Goal: Task Accomplishment & Management: Manage account settings

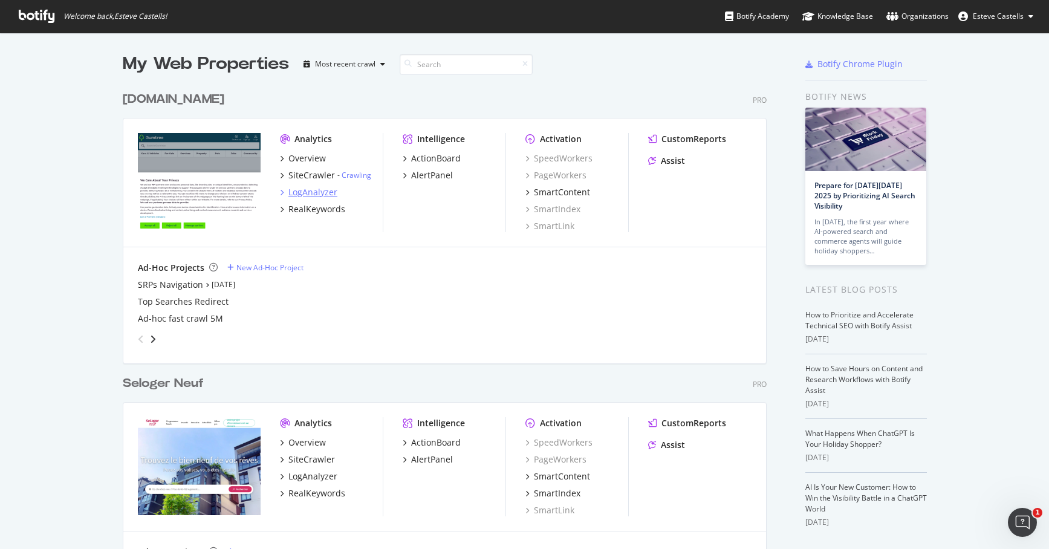
click at [322, 190] on div "LogAnalyzer" at bounding box center [312, 192] width 49 height 12
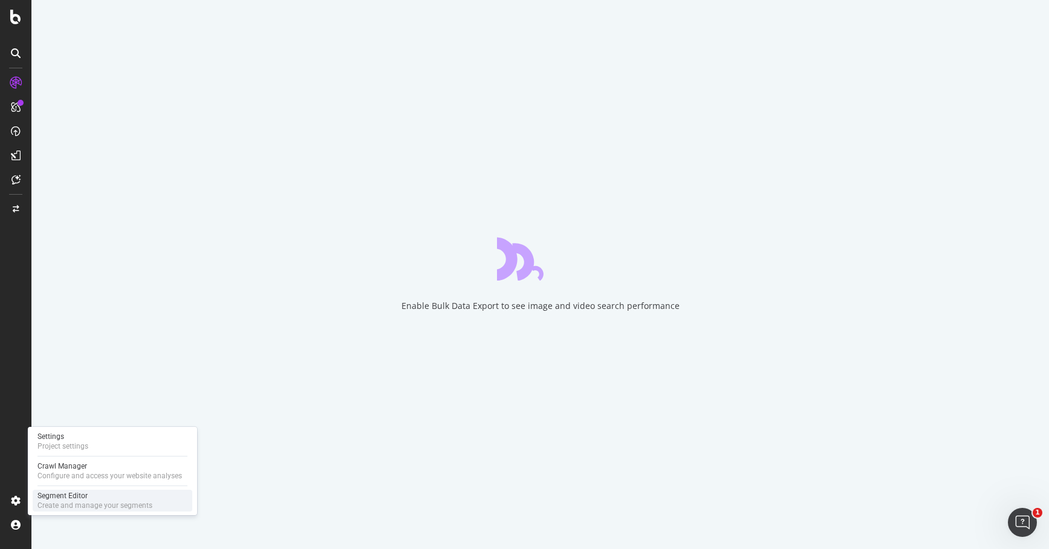
click at [125, 501] on div "Create and manage your segments" at bounding box center [94, 506] width 115 height 10
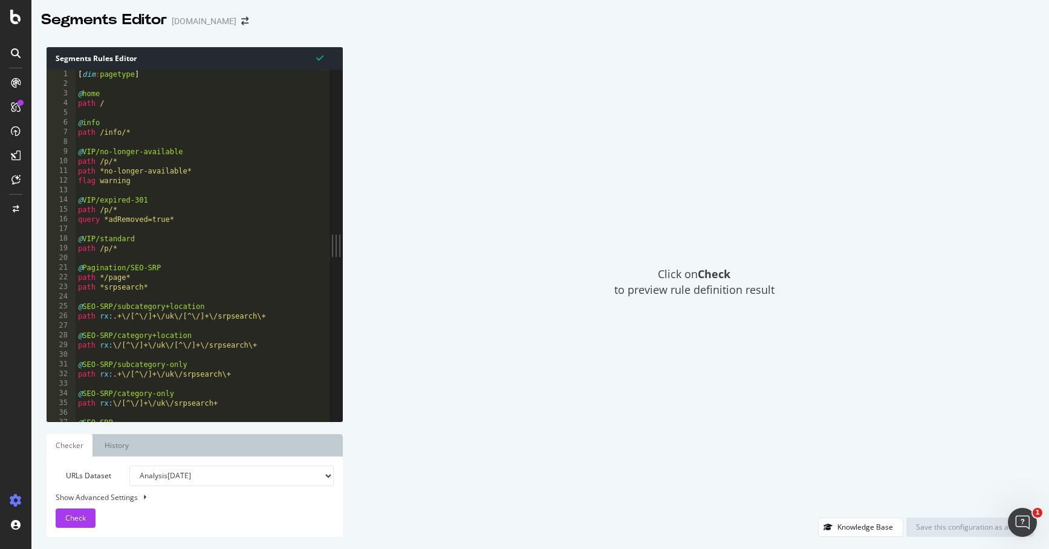
drag, startPoint x: 183, startPoint y: 117, endPoint x: 189, endPoint y: 124, distance: 9.4
click at [183, 117] on div "[ dim : pagetype ] @ home path / @ info path /info/* @ VIP/no-longer-available …" at bounding box center [331, 251] width 510 height 362
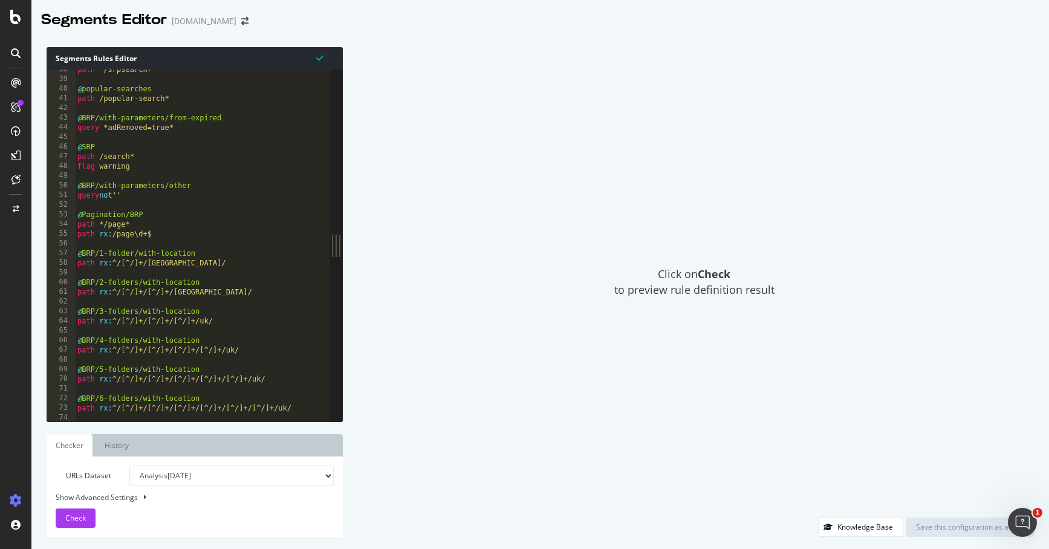
scroll to position [134, 0]
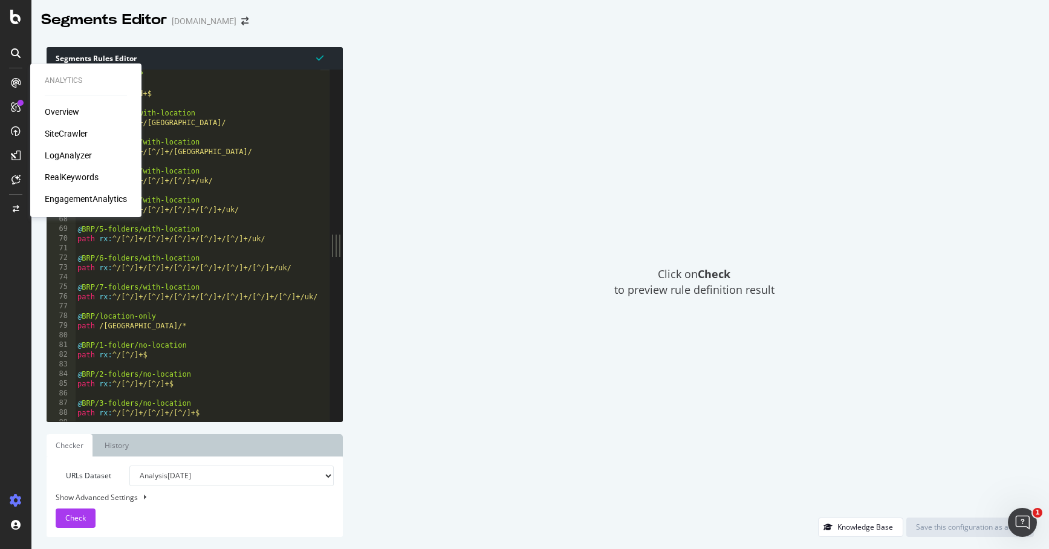
click at [71, 156] on div "LogAnalyzer" at bounding box center [68, 155] width 47 height 12
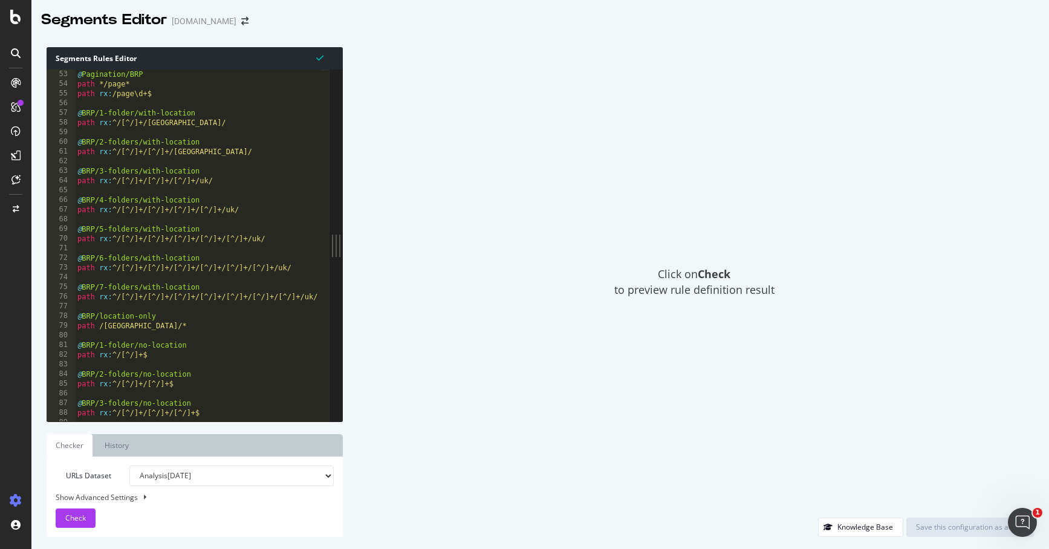
type textarea "@BRP/1-folder/with-location"
click at [195, 111] on div "@ Pagination/BRP path */page* path rx : /page\d+$ @ BRP/1-folder/with-location …" at bounding box center [330, 241] width 510 height 362
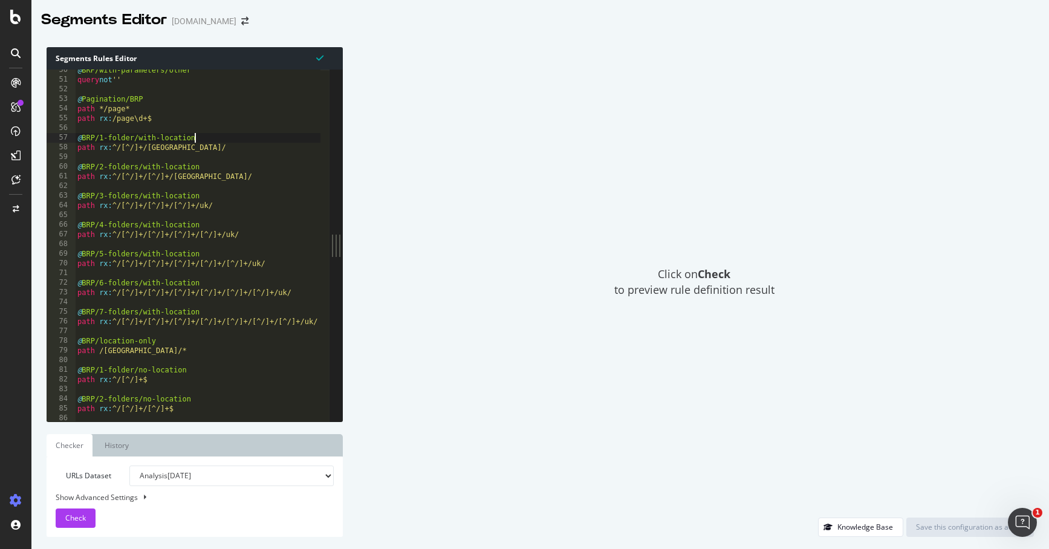
scroll to position [0, 0]
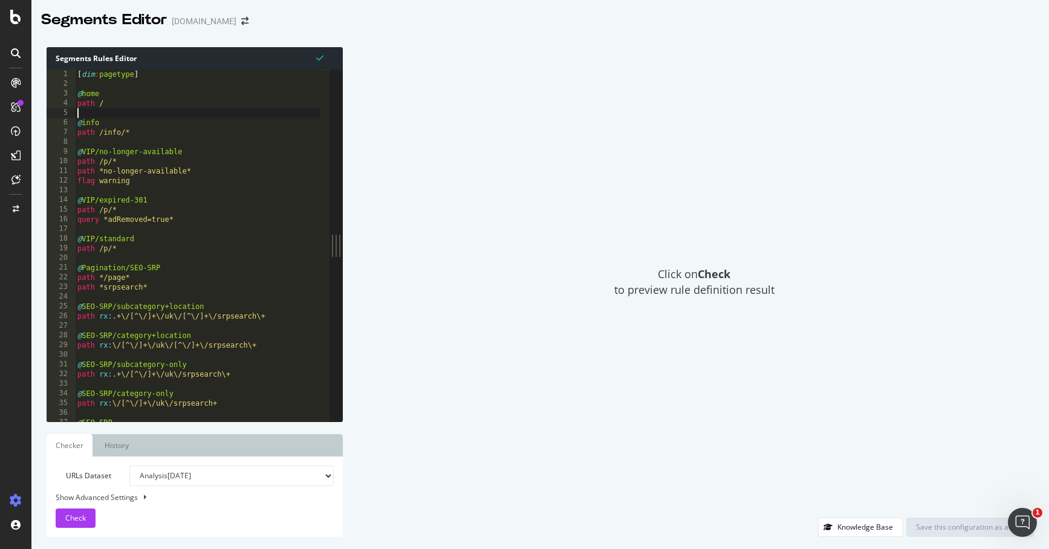
click at [198, 112] on div "[ dim : pagetype ] @ home path / @ info path /info/* @ VIP/no-longer-available …" at bounding box center [330, 251] width 510 height 362
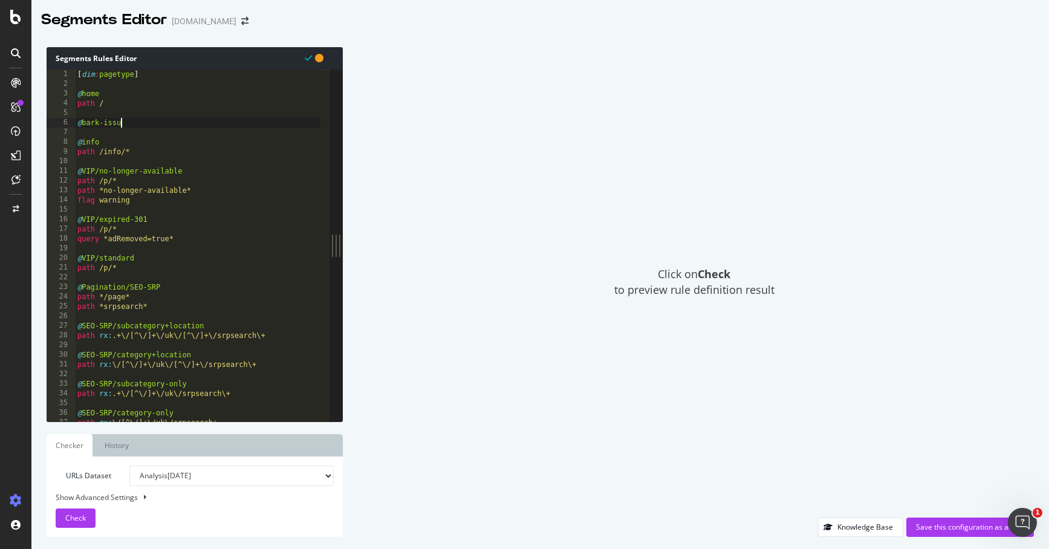
type textarea "@bark-issue"
type textarea "flag warning"
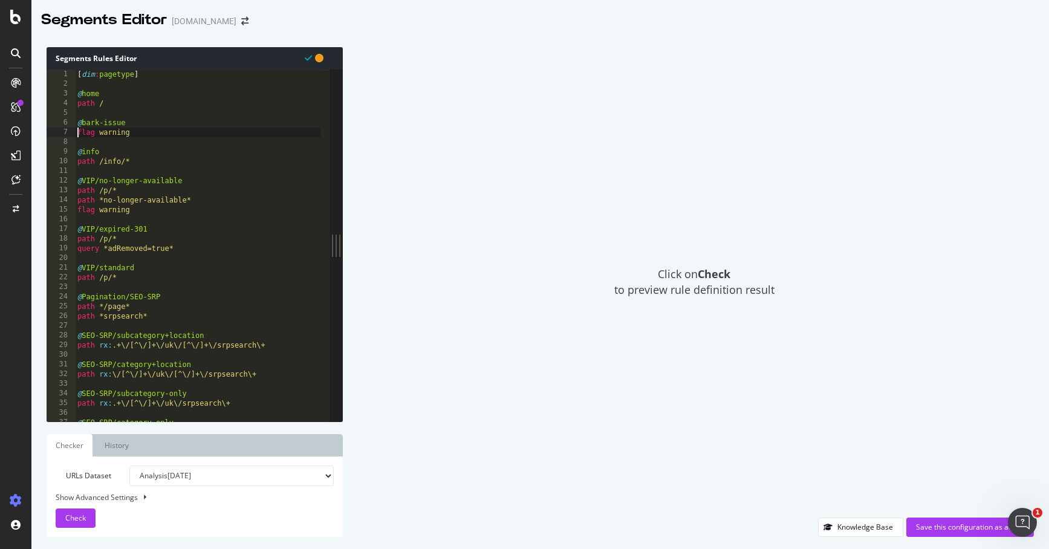
type textarea "flag warning"
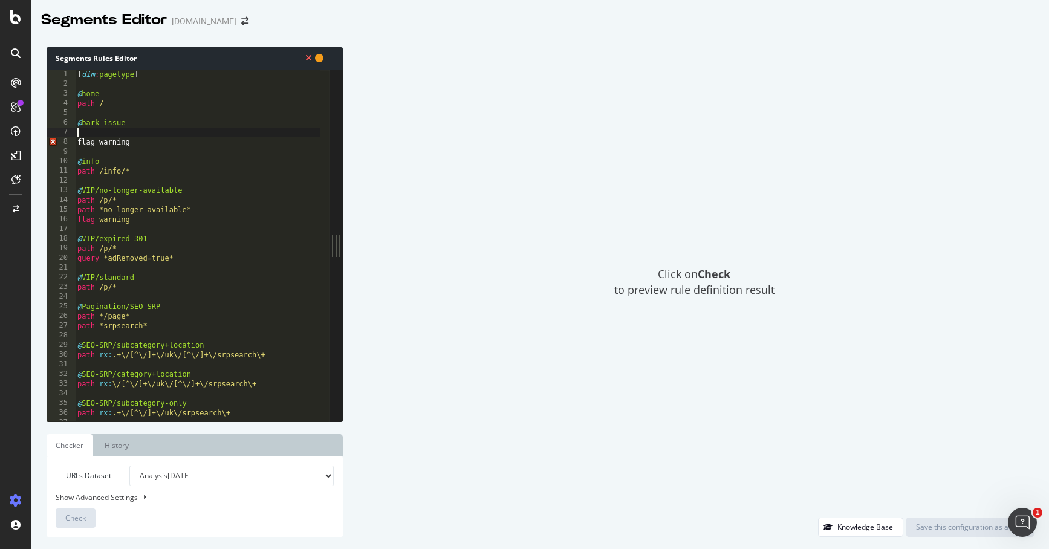
type textarea "flag warning"
type textarea "path /info/*"
type textarea "flag warning"
click at [221, 212] on div "[ dim : pagetype ] @ home path / @ bark-issue flag warning @ info path /info/* …" at bounding box center [330, 251] width 510 height 362
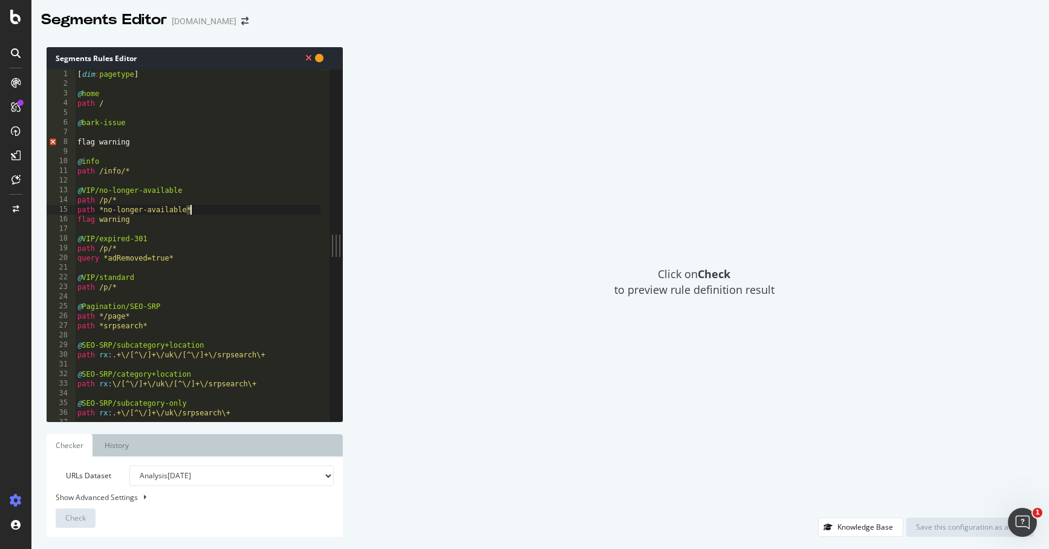
click at [221, 212] on div "[ dim : pagetype ] @ home path / @ bark-issue flag warning @ info path /info/* …" at bounding box center [330, 251] width 510 height 362
type textarea "path *no-longer-available* flag warning"
click at [146, 131] on div "[ dim : pagetype ] @ home path / @ bark-issue flag warning @ info path /info/* …" at bounding box center [330, 251] width 510 height 362
paste textarea "path *no-longer-available*"
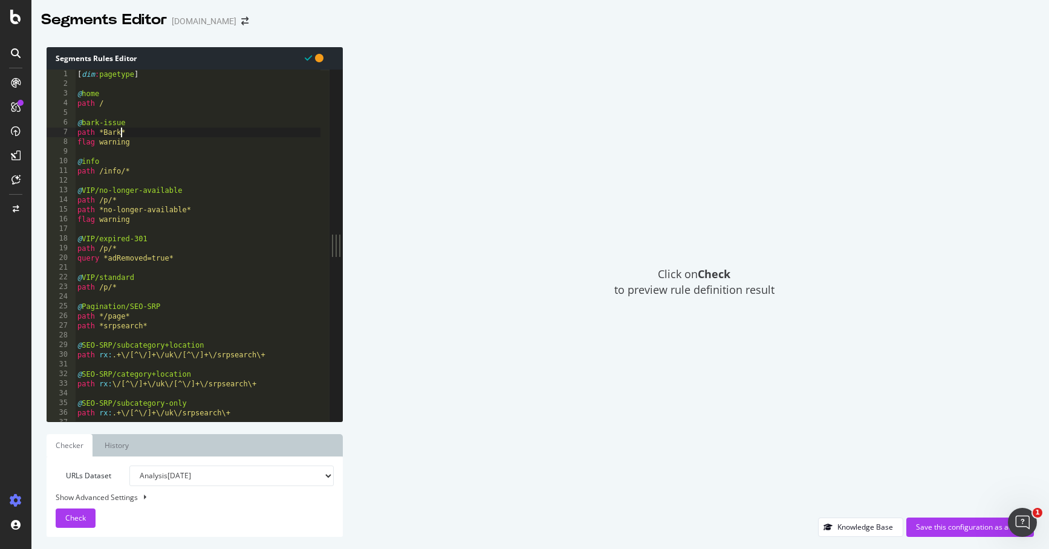
click at [447, 363] on div "Click on Check to preview rule definition result" at bounding box center [694, 282] width 679 height 470
click at [75, 518] on span "Check" at bounding box center [75, 518] width 21 height 10
type textarea "@bark-issue"
click at [105, 122] on div "[ dim : pagetype ] @ home path / @ bark-issue path *Bark* flag warning @ info p…" at bounding box center [330, 251] width 510 height 362
click at [512, 281] on div "Checking" at bounding box center [694, 282] width 679 height 470
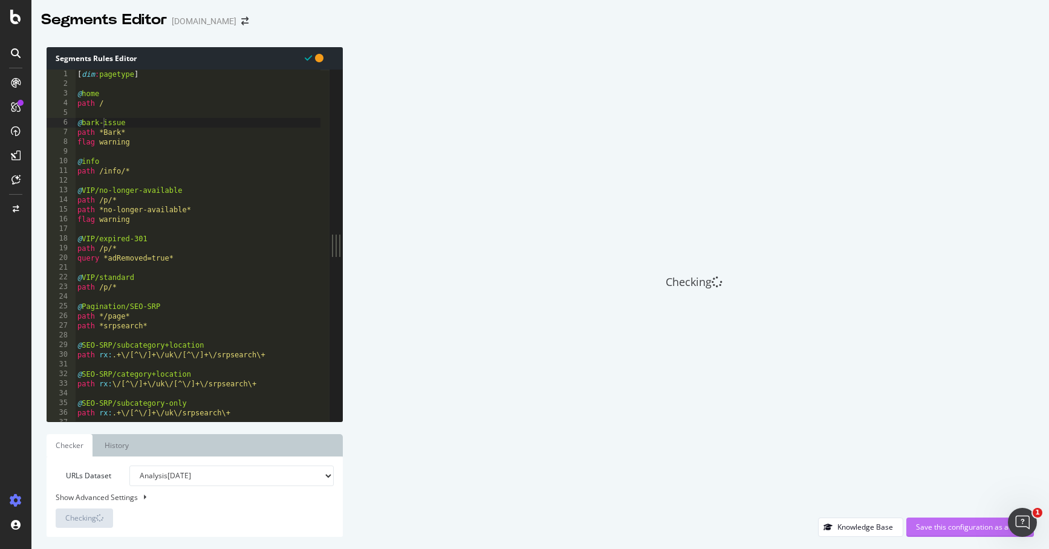
click at [957, 528] on div "Save this configuration as active" at bounding box center [970, 527] width 108 height 10
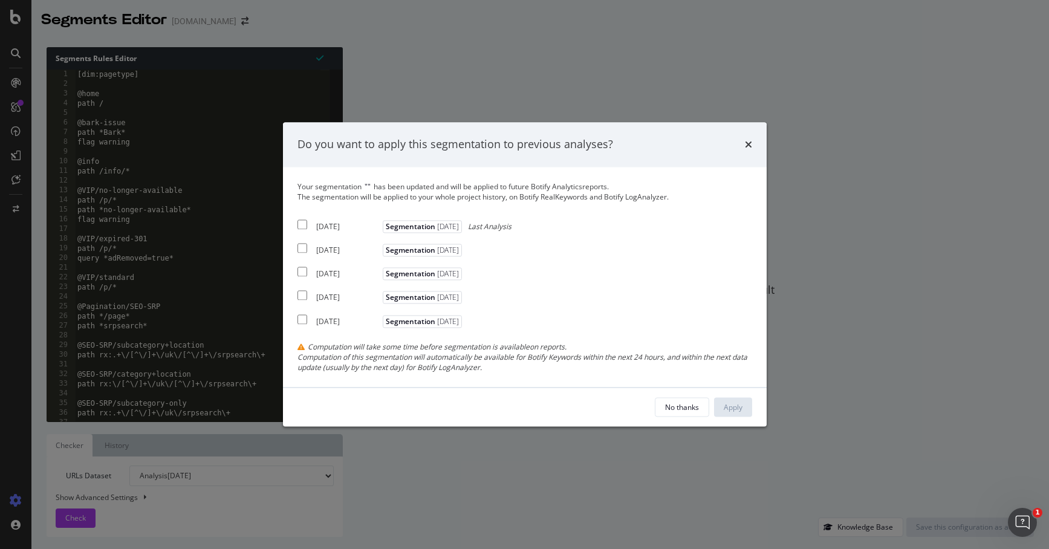
click at [322, 227] on div "2025 Sep. 19th" at bounding box center [347, 226] width 63 height 10
checkbox input "true"
click at [328, 250] on div "2025 Sep. 8th" at bounding box center [347, 250] width 63 height 10
checkbox input "true"
click at [336, 279] on div "2025 Sep. 1st" at bounding box center [347, 274] width 63 height 10
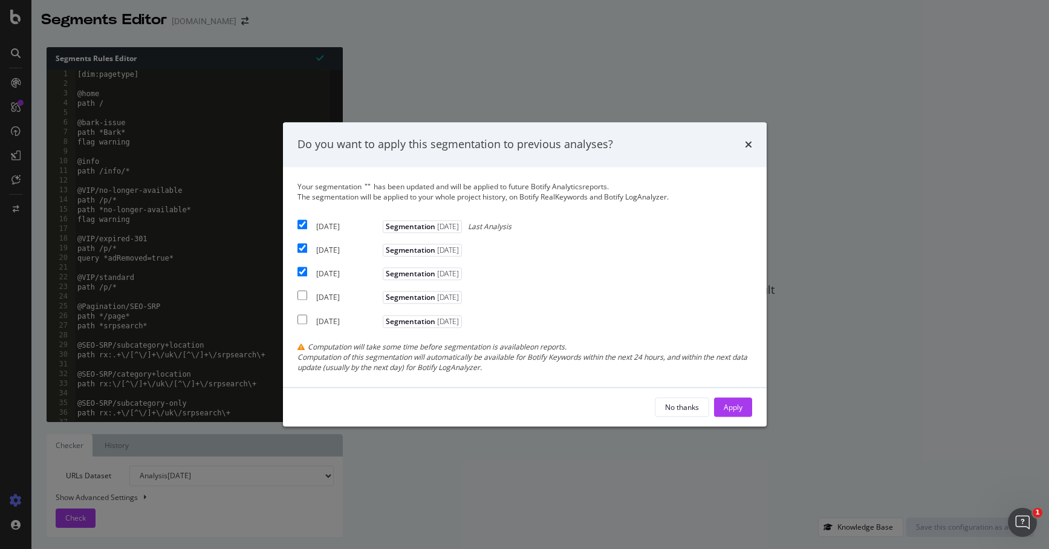
checkbox input "true"
click at [731, 403] on div "Apply" at bounding box center [733, 407] width 19 height 10
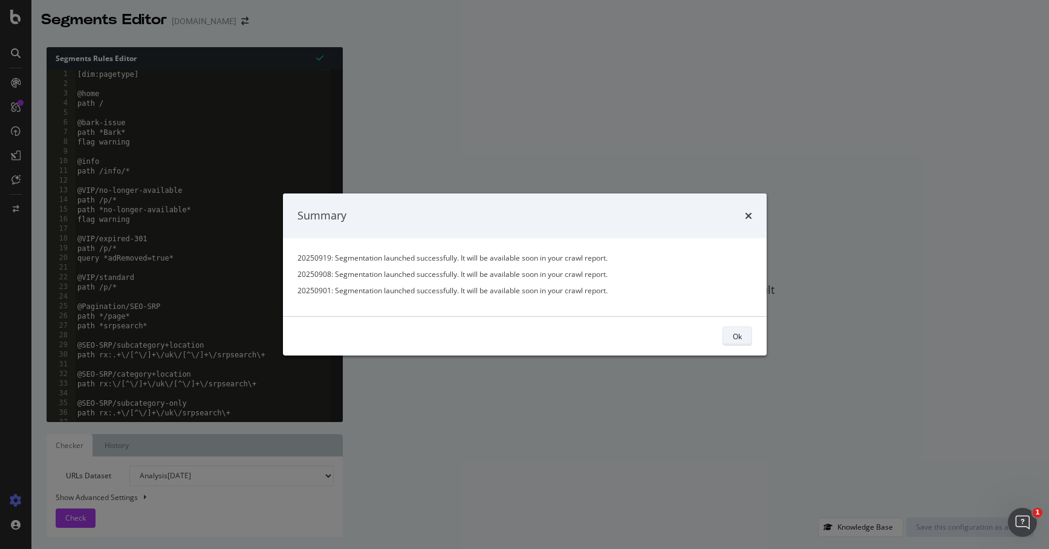
click at [740, 336] on div "Ok" at bounding box center [737, 336] width 9 height 10
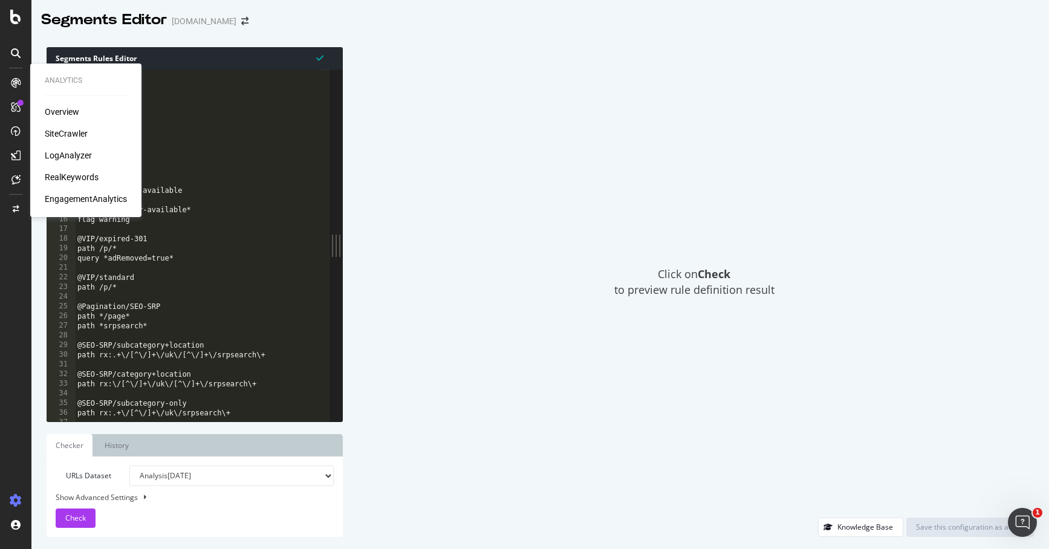
click at [71, 154] on div "LogAnalyzer" at bounding box center [68, 155] width 47 height 12
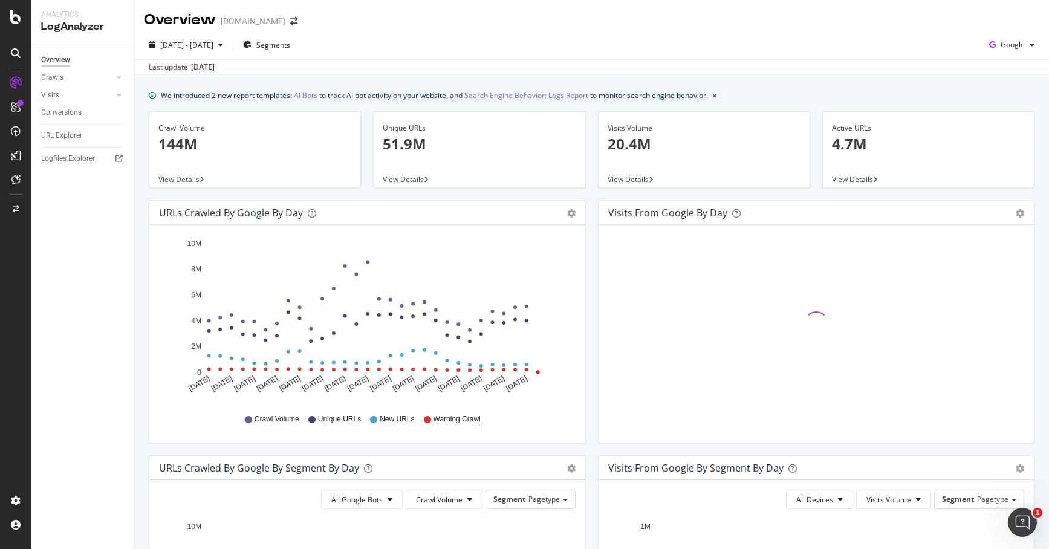
click at [544, 28] on div "Overview Gumtree.com" at bounding box center [591, 15] width 915 height 30
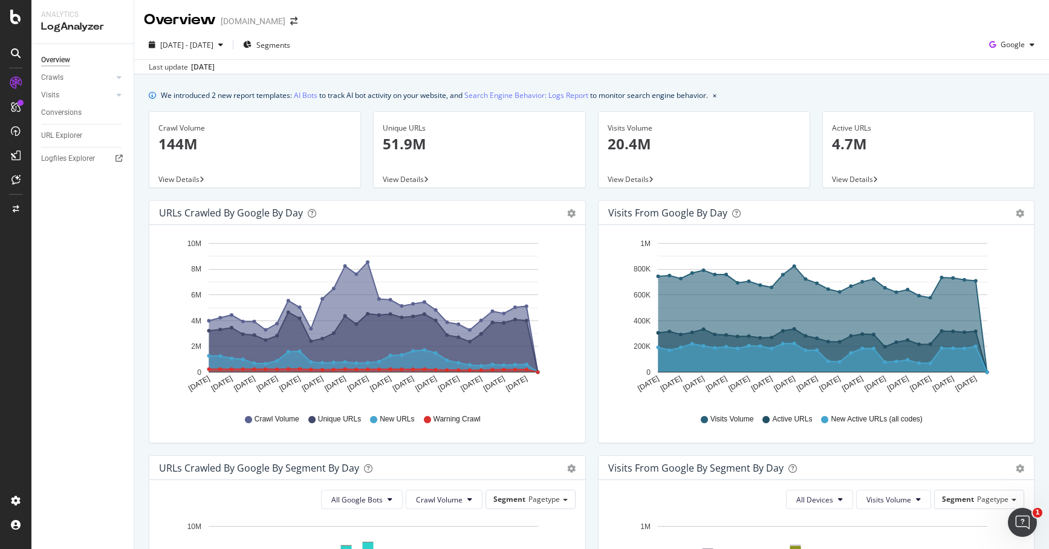
click at [645, 41] on div "[DATE] - [DATE] Segments Google" at bounding box center [591, 47] width 915 height 24
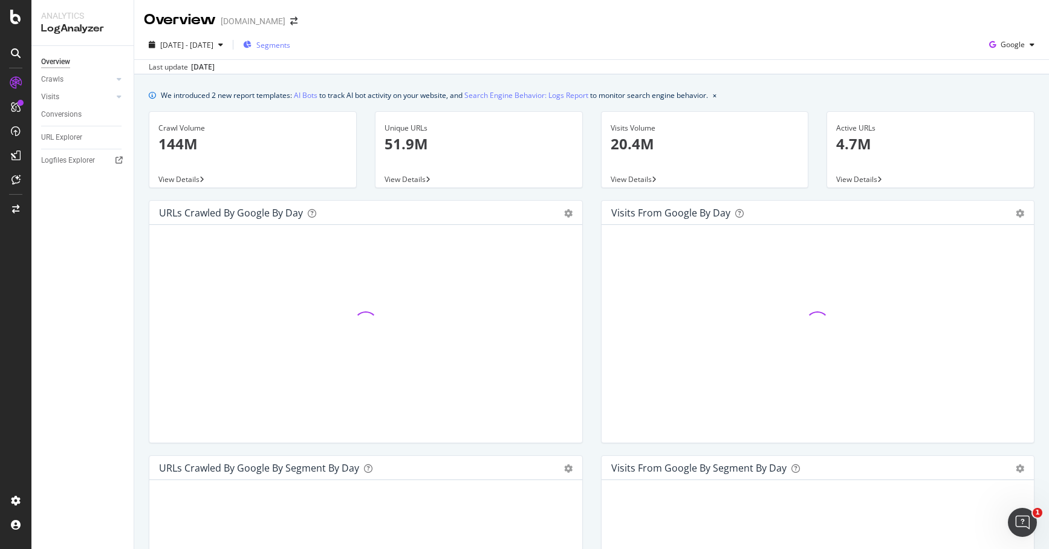
click at [290, 45] on span "Segments" at bounding box center [273, 45] width 34 height 10
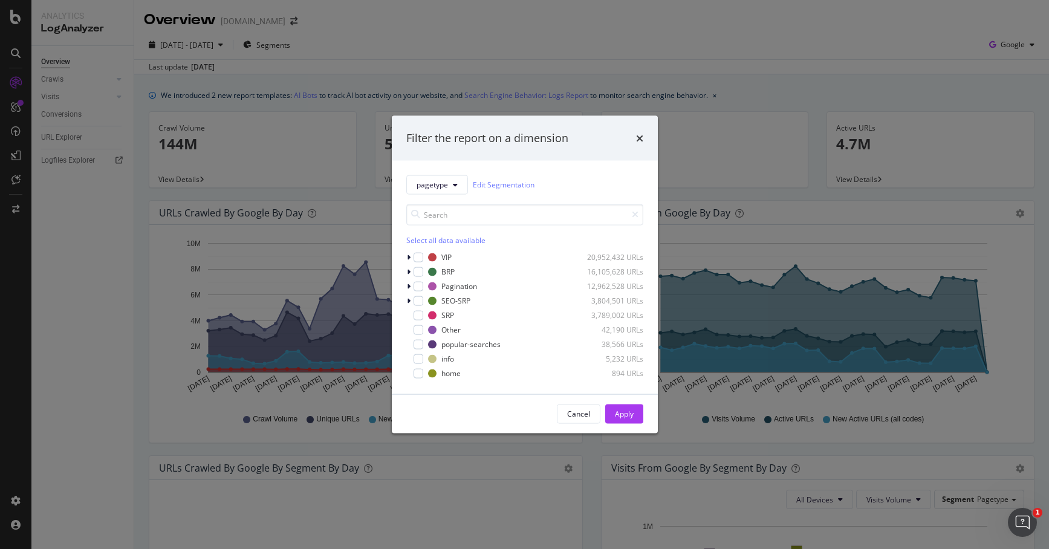
click at [538, 33] on div "Filter the report on a dimension pagetype Edit Segmentation Select all data ava…" at bounding box center [524, 274] width 1049 height 549
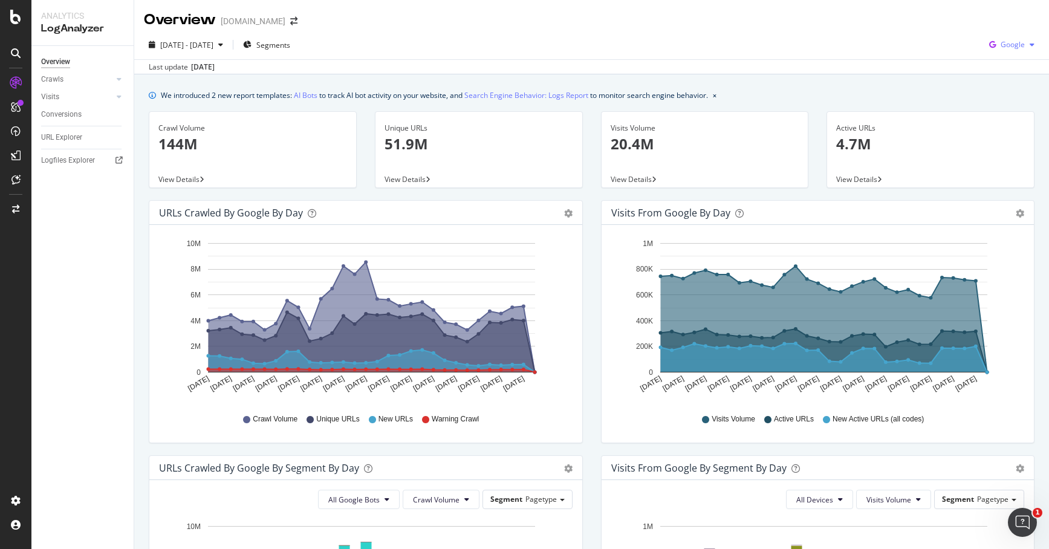
click at [1004, 46] on span "Google" at bounding box center [1013, 44] width 24 height 10
click at [890, 33] on div "[DATE] - [DATE] Segments Google Last update [DATE]" at bounding box center [591, 52] width 915 height 44
click at [616, 48] on div "[DATE] - [DATE] Segments Google" at bounding box center [591, 47] width 915 height 24
